Goal: Participate in discussion: Engage in conversation with other users on a specific topic

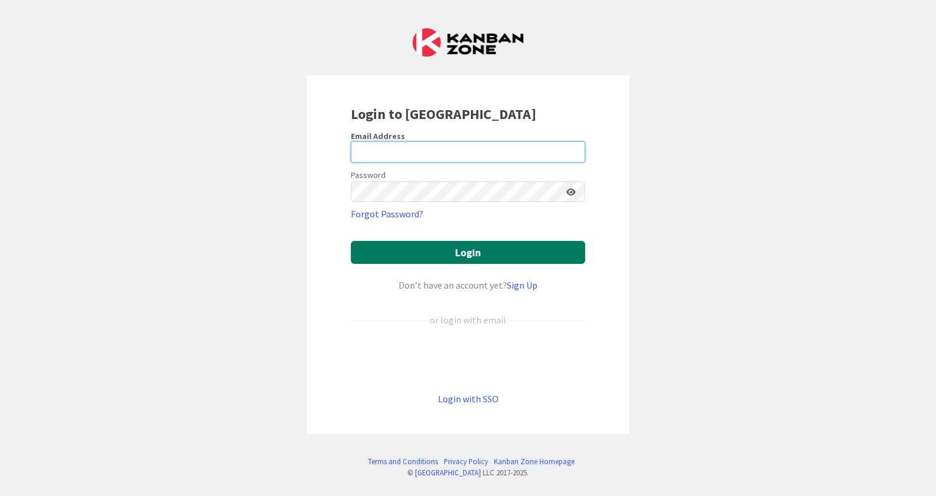
type input "[EMAIL_ADDRESS][DOMAIN_NAME]"
click at [449, 248] on button "Login" at bounding box center [468, 252] width 234 height 23
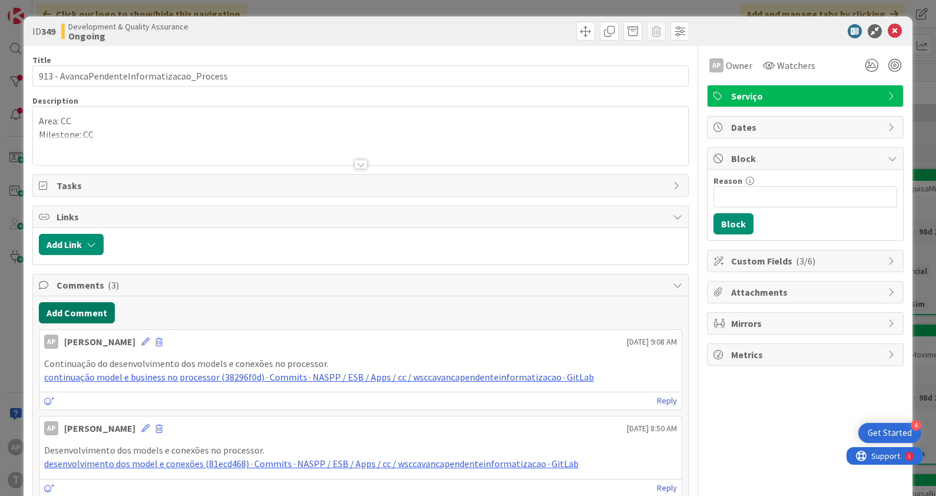
click at [61, 306] on button "Add Comment" at bounding box center [77, 312] width 76 height 21
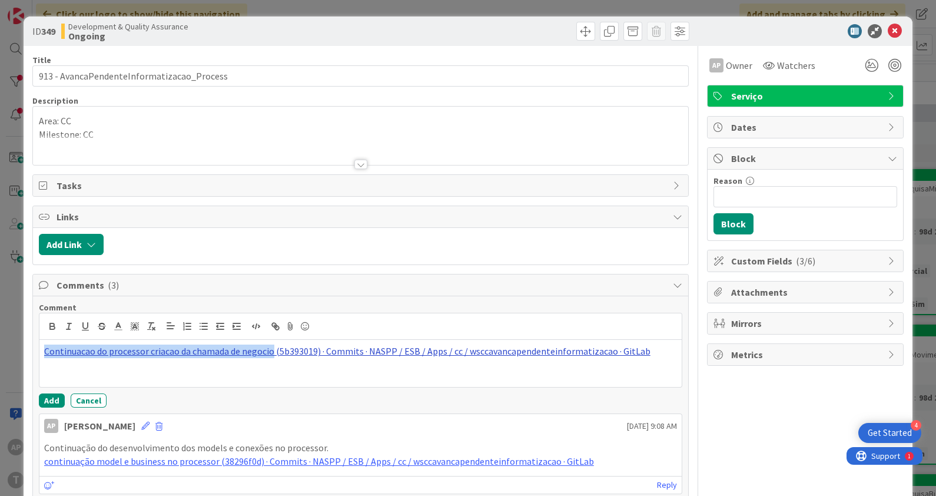
drag, startPoint x: 41, startPoint y: 347, endPoint x: 270, endPoint y: 343, distance: 229.1
click at [270, 343] on div "Continuacao do processor criacao da chamada de negocio (5b393019) · Commits · N…" at bounding box center [360, 363] width 643 height 47
copy link "Continuacao do processor criacao da chamada de negocio"
click at [45, 359] on div "Continuacao do processor criacao da chamada de negocio (5b393019) · Commits · N…" at bounding box center [360, 363] width 643 height 47
click at [41, 350] on div "Continuacao do processor criacao da chamada de negocio (5b393019) · Commits · N…" at bounding box center [360, 363] width 643 height 47
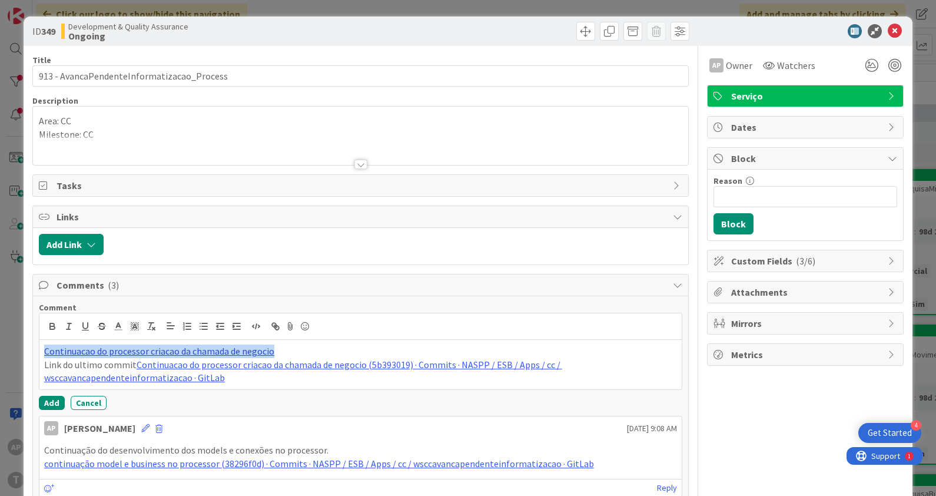
drag, startPoint x: 277, startPoint y: 349, endPoint x: 43, endPoint y: 349, distance: 233.7
click at [44, 349] on p "Continuacao do processor criacao da chamada de negocio" at bounding box center [361, 351] width 634 height 14
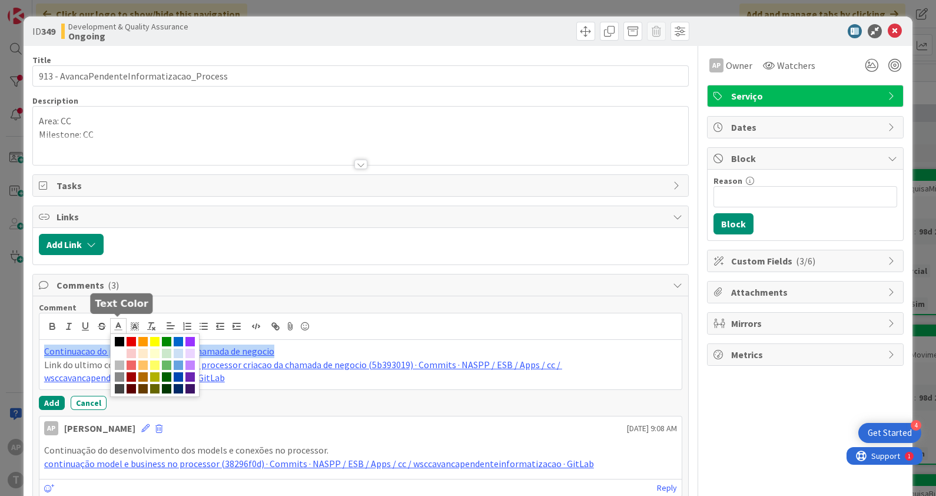
click at [117, 326] on line at bounding box center [118, 326] width 3 height 0
click at [120, 337] on span at bounding box center [119, 341] width 9 height 9
click at [118, 339] on span at bounding box center [119, 341] width 9 height 9
click at [286, 344] on p "Continuacao do processor criacao da chamada de negocio" at bounding box center [361, 351] width 634 height 14
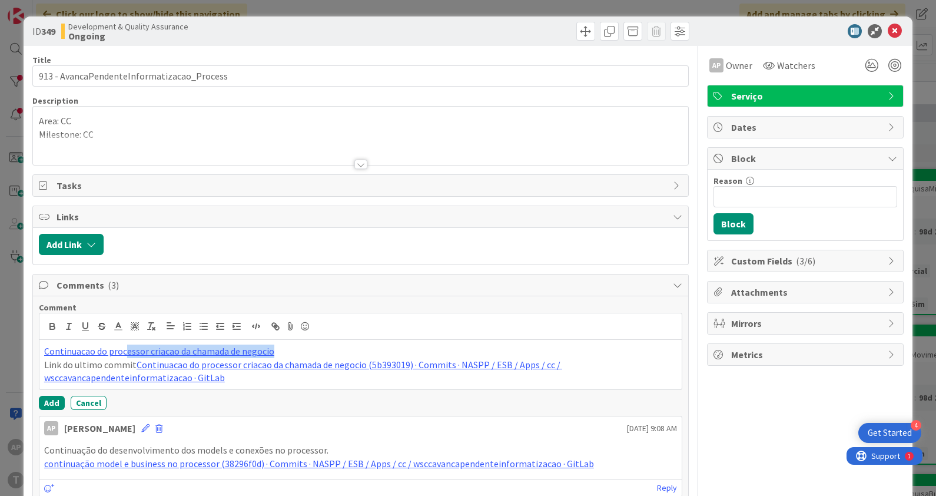
drag, startPoint x: 279, startPoint y: 347, endPoint x: 58, endPoint y: 340, distance: 221.5
click at [72, 341] on div "Continuacao do processor criacao da chamada de negocio Link do ultimo commit Co…" at bounding box center [360, 364] width 643 height 49
click at [294, 349] on p "Continuacao do processor criacao da chamada de negocio" at bounding box center [361, 351] width 634 height 14
drag, startPoint x: 300, startPoint y: 347, endPoint x: 37, endPoint y: 347, distance: 263.2
click at [37, 347] on div "Comment Continuacao do processor criacao da chamada de negocio Link do ultimo c…" at bounding box center [361, 479] width 656 height 367
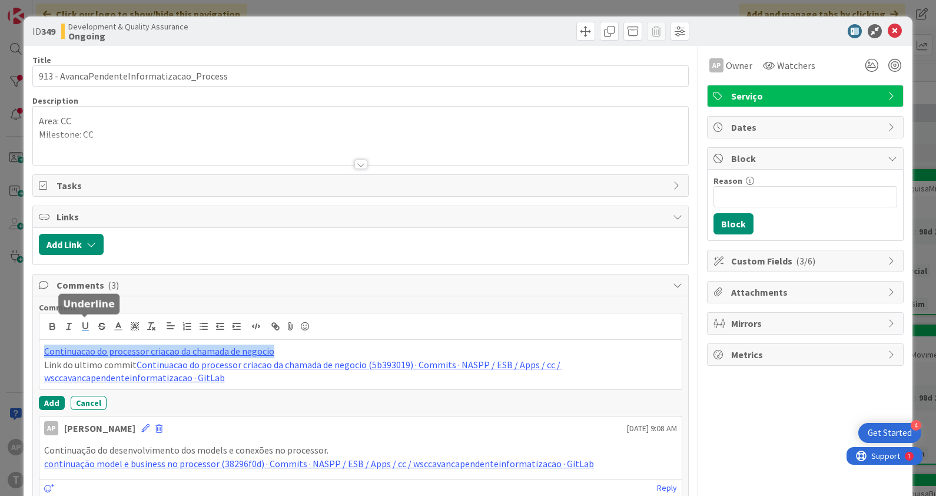
click at [83, 323] on icon "button" at bounding box center [85, 326] width 5 height 6
click at [85, 324] on icon "button" at bounding box center [85, 326] width 11 height 11
click at [85, 326] on icon "button" at bounding box center [85, 326] width 5 height 6
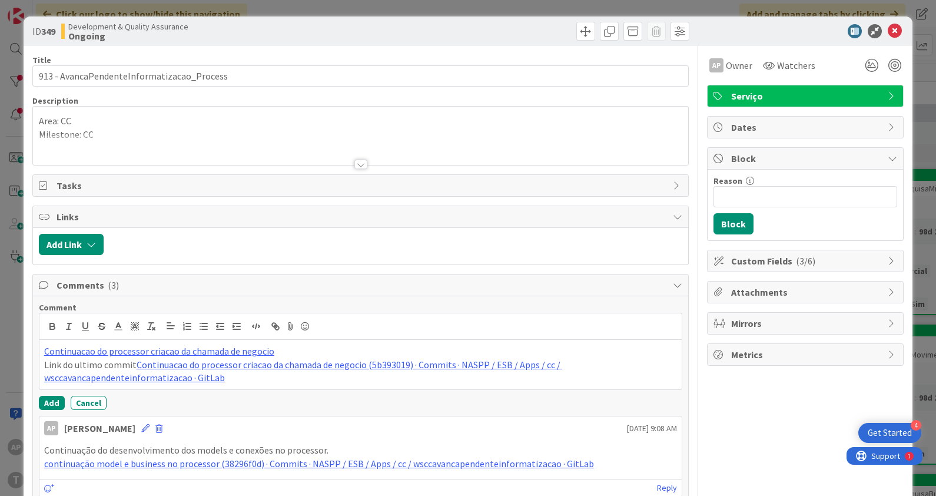
click at [298, 344] on p "Continuacao do processor criacao da chamada de negocio" at bounding box center [361, 351] width 634 height 14
drag, startPoint x: 294, startPoint y: 351, endPoint x: 34, endPoint y: 351, distance: 260.2
click at [34, 351] on div "Comment Continuacao do processor criacao da chamada de negocio Link do ultimo c…" at bounding box center [361, 479] width 656 height 367
click at [42, 400] on button "Add" at bounding box center [52, 403] width 26 height 14
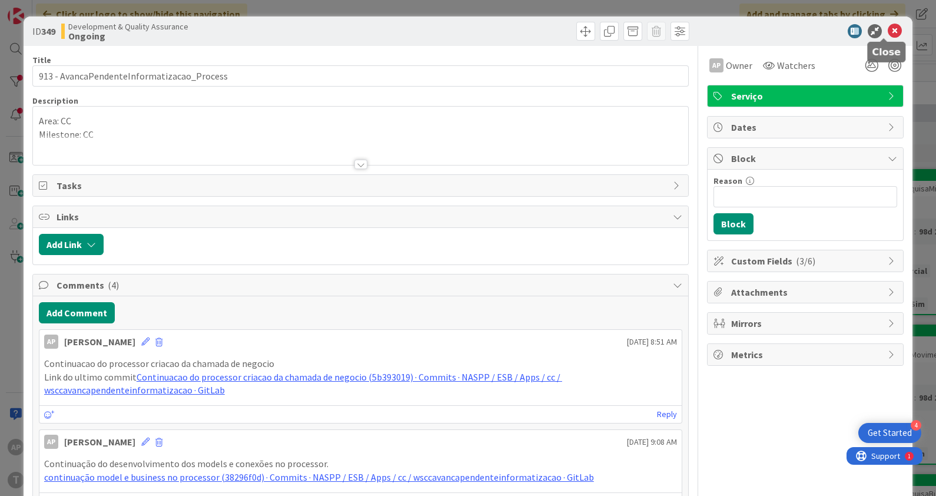
click at [888, 32] on icon at bounding box center [895, 31] width 14 height 14
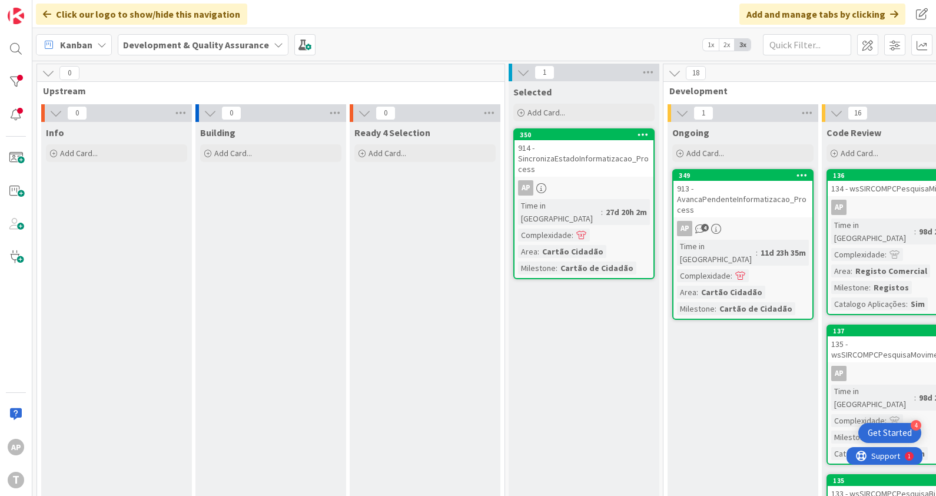
click at [734, 201] on div "913 - AvancaPendenteInformatizacao_Process" at bounding box center [743, 199] width 139 height 37
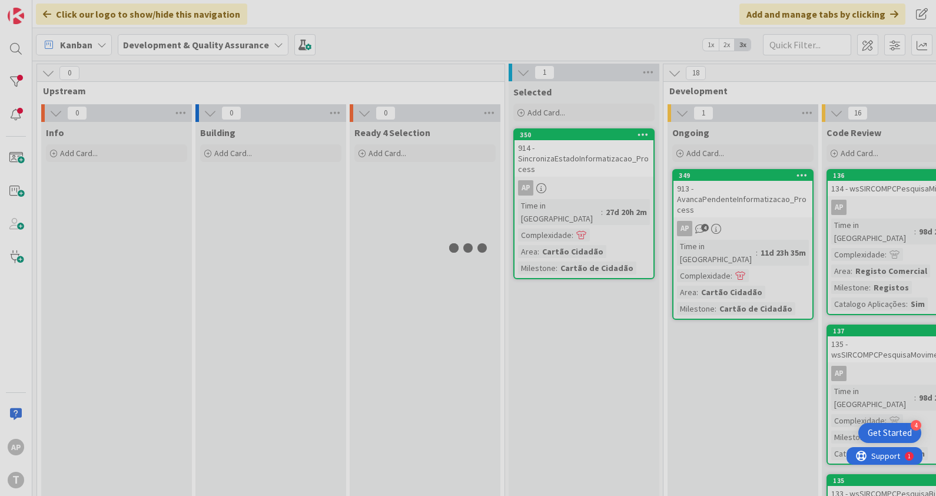
click at [734, 201] on div at bounding box center [468, 248] width 936 height 496
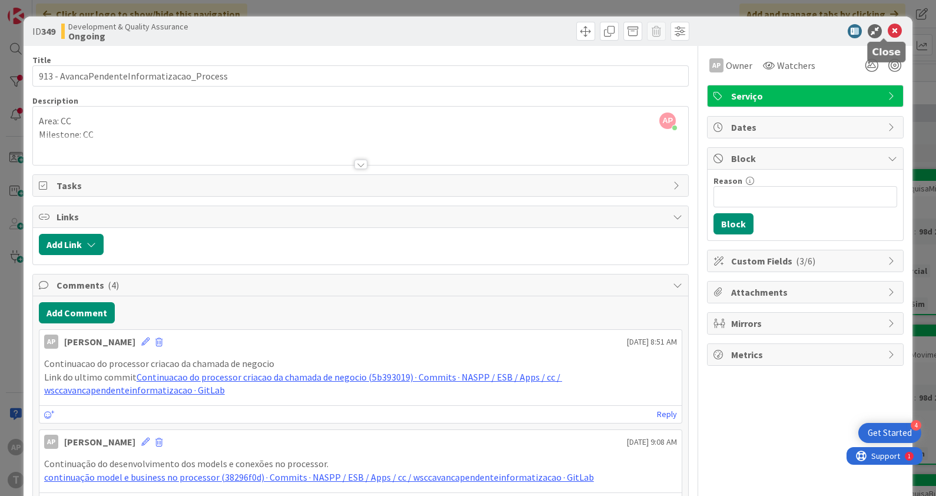
click at [888, 29] on icon at bounding box center [895, 31] width 14 height 14
